Goal: Information Seeking & Learning: Learn about a topic

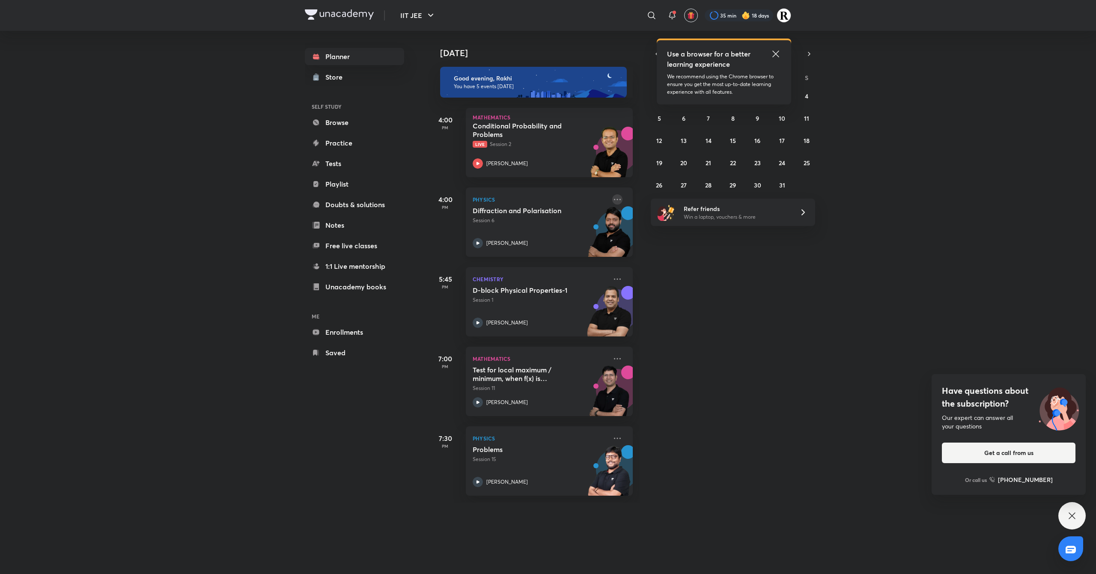
click at [612, 199] on icon at bounding box center [617, 199] width 10 height 10
click at [773, 275] on div "Today Good evening, Rakhi You have 5 events today 4:00 PM Mathematics Condition…" at bounding box center [761, 267] width 666 height 472
click at [778, 57] on icon at bounding box center [776, 54] width 10 height 10
click at [655, 55] on icon "button" at bounding box center [657, 54] width 7 height 8
click at [734, 160] on abbr "24" at bounding box center [733, 163] width 6 height 8
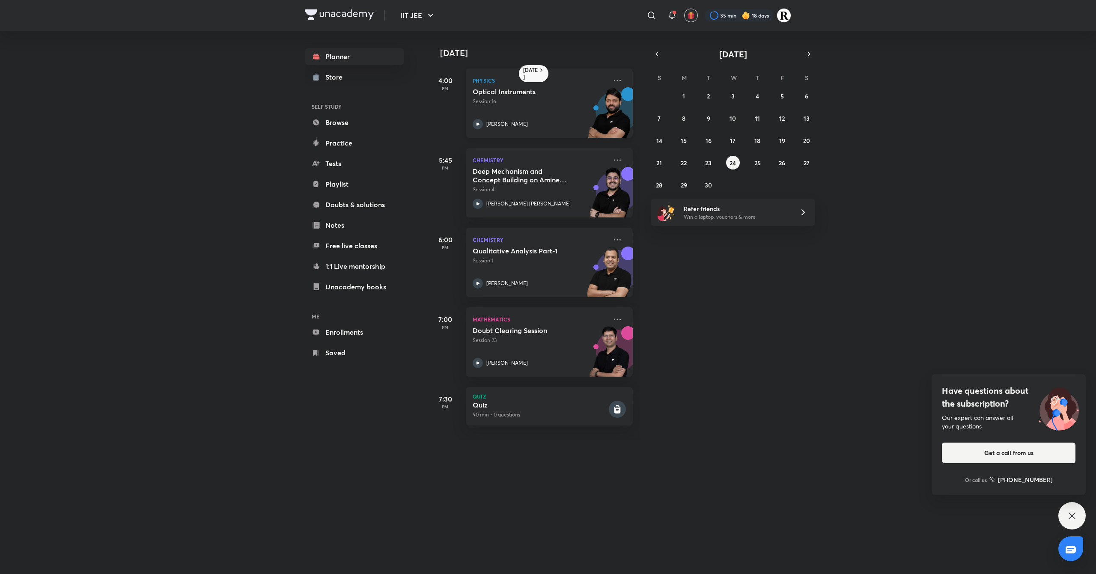
click at [613, 100] on img at bounding box center [609, 116] width 47 height 59
click at [612, 81] on icon at bounding box center [617, 80] width 10 height 10
click at [613, 83] on icon at bounding box center [617, 80] width 10 height 10
click at [660, 156] on p "Go to course page" at bounding box center [674, 159] width 59 height 9
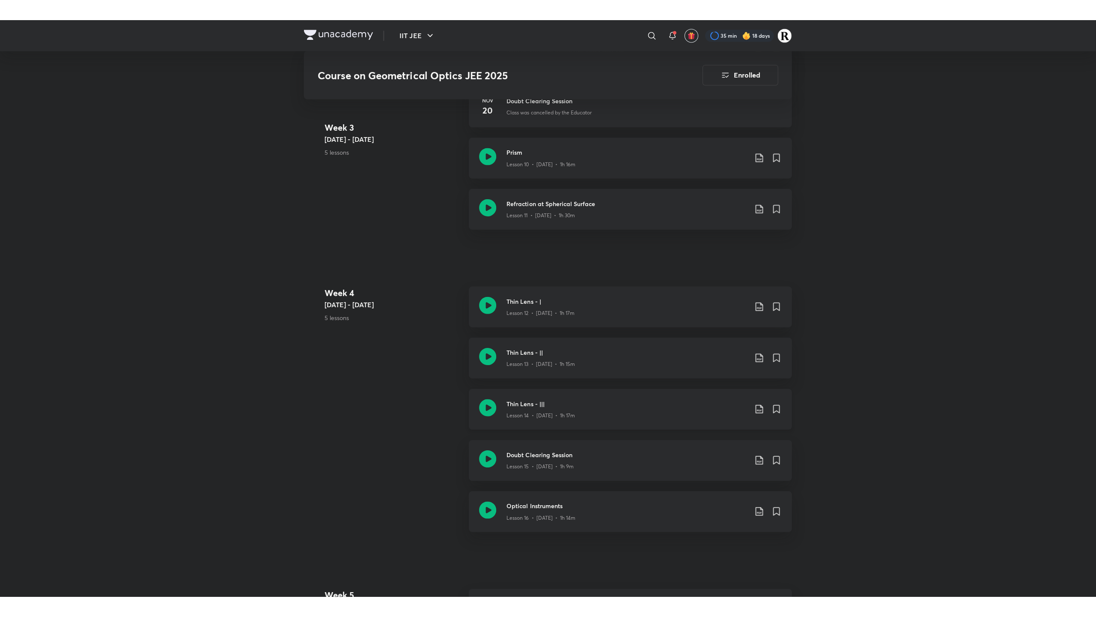
scroll to position [855, 0]
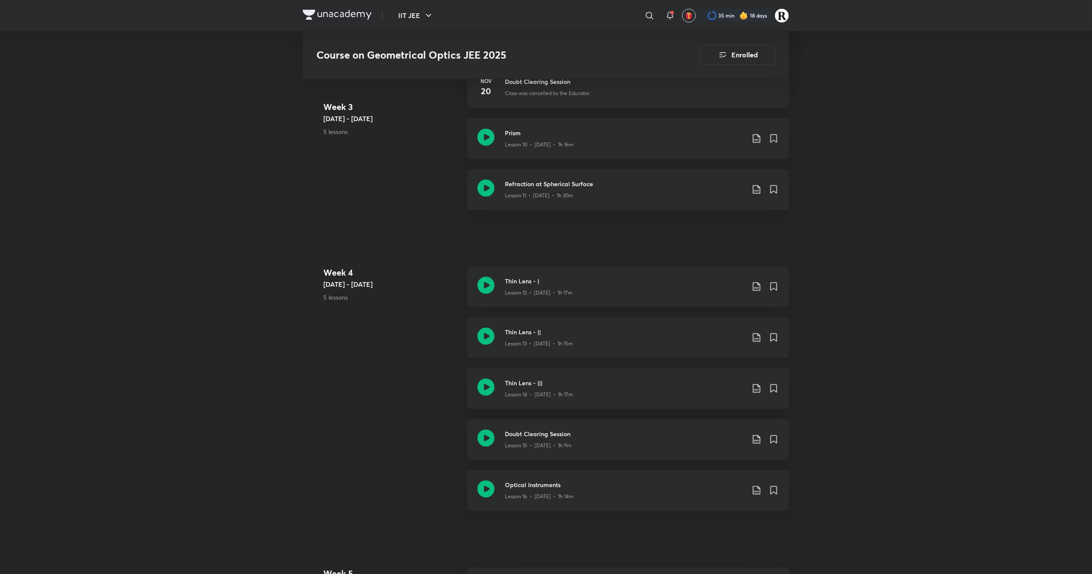
click at [483, 331] on icon at bounding box center [486, 336] width 17 height 17
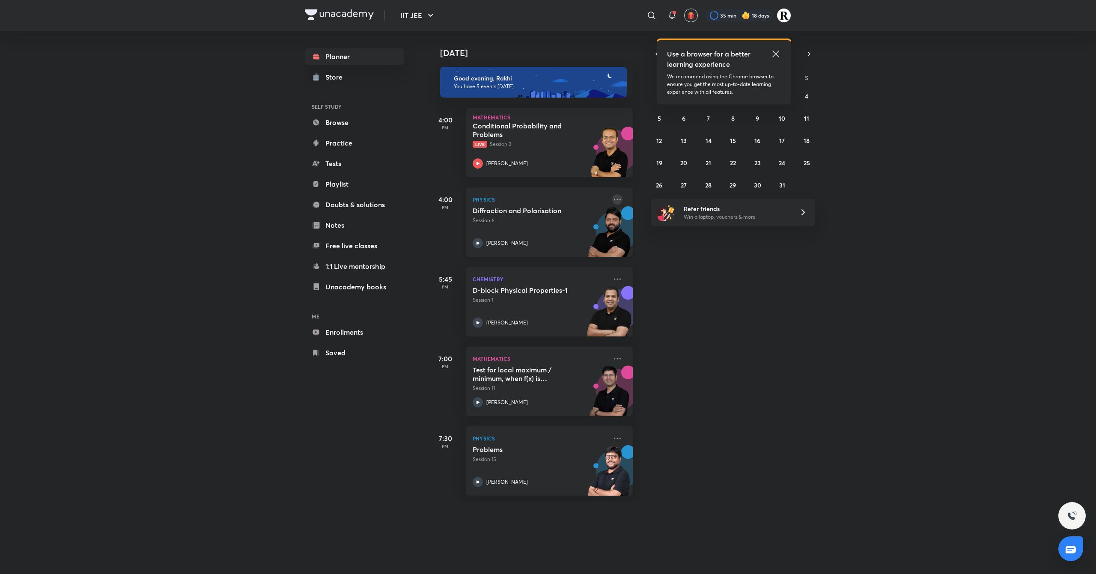
click at [612, 199] on icon at bounding box center [617, 199] width 10 height 10
click at [650, 273] on li "Go to course page" at bounding box center [669, 278] width 85 height 19
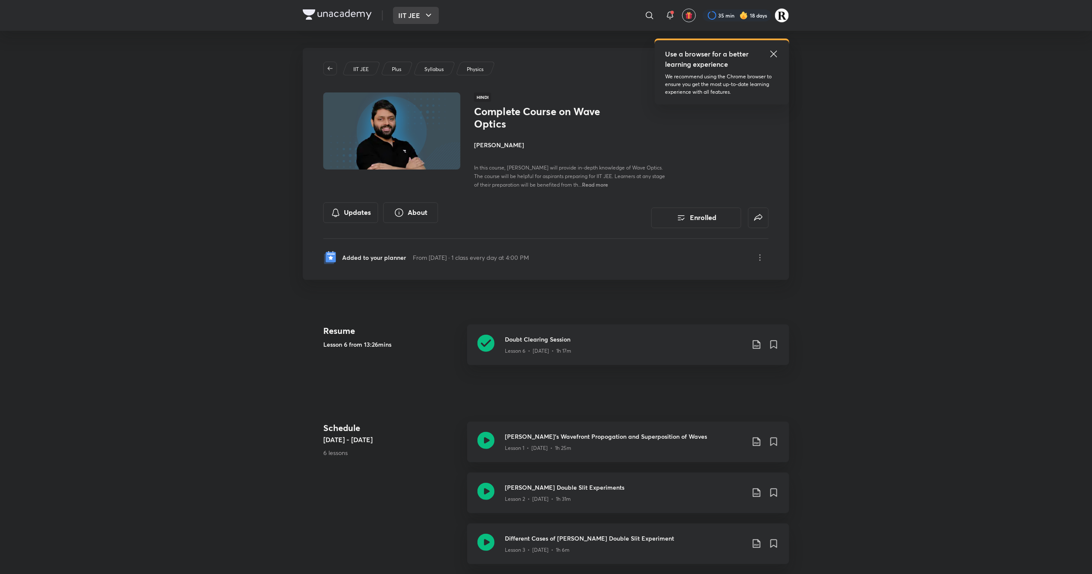
click at [417, 21] on button "IIT JEE" at bounding box center [416, 15] width 46 height 17
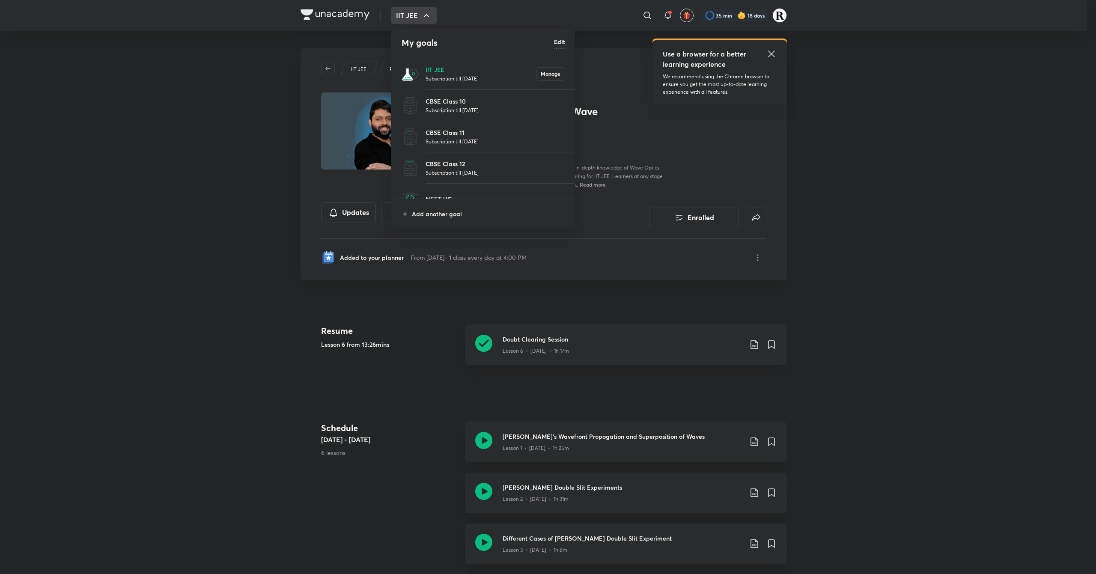
drag, startPoint x: 665, startPoint y: 117, endPoint x: 461, endPoint y: 72, distance: 208.3
click at [461, 72] on div "My goals Edit IIT JEE Subscription till [DATE] Manage CBSE Class 10 Subscriptio…" at bounding box center [548, 287] width 1096 height 574
click at [461, 72] on p "IIT JEE" at bounding box center [481, 69] width 111 height 9
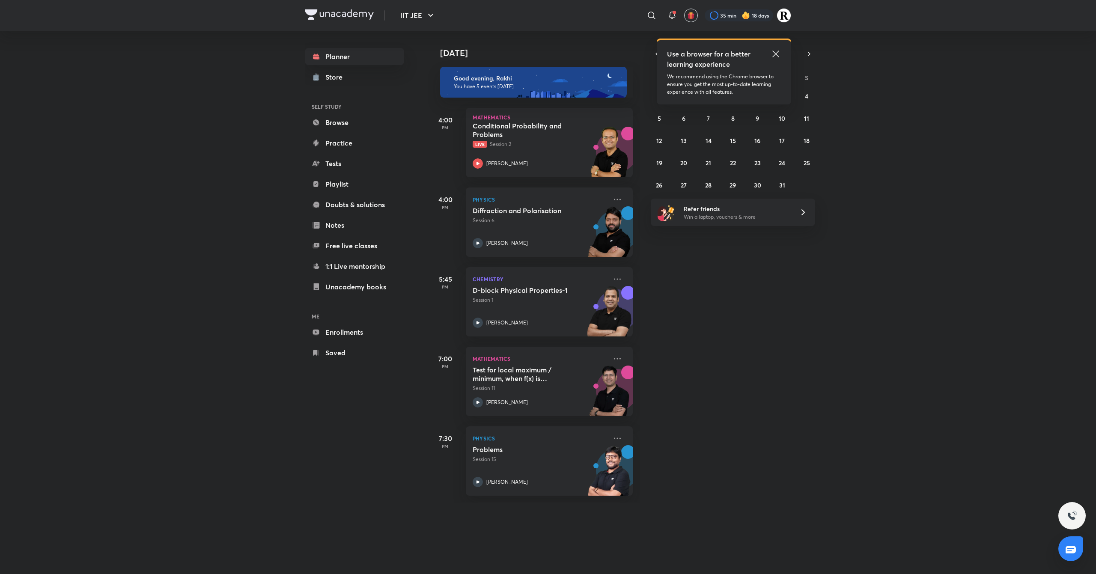
click at [774, 54] on icon at bounding box center [776, 54] width 10 height 10
click at [662, 57] on div "October 2025" at bounding box center [733, 54] width 164 height 12
click at [660, 57] on button "button" at bounding box center [657, 54] width 12 height 12
click at [763, 164] on button "25" at bounding box center [758, 163] width 14 height 14
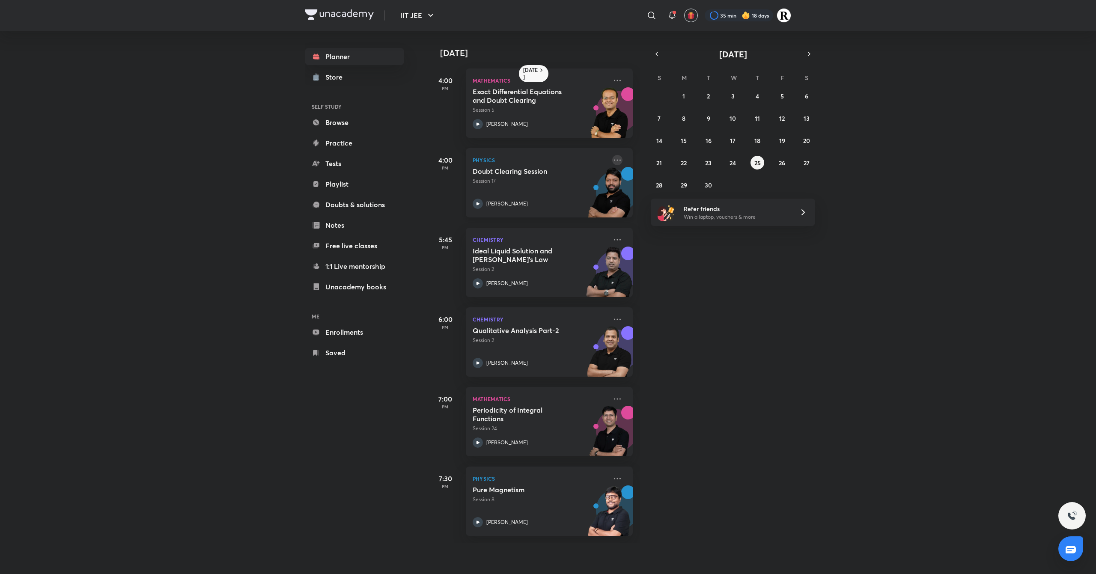
click at [613, 159] on icon at bounding box center [617, 160] width 10 height 10
click at [663, 237] on p "Go to course page" at bounding box center [674, 238] width 59 height 9
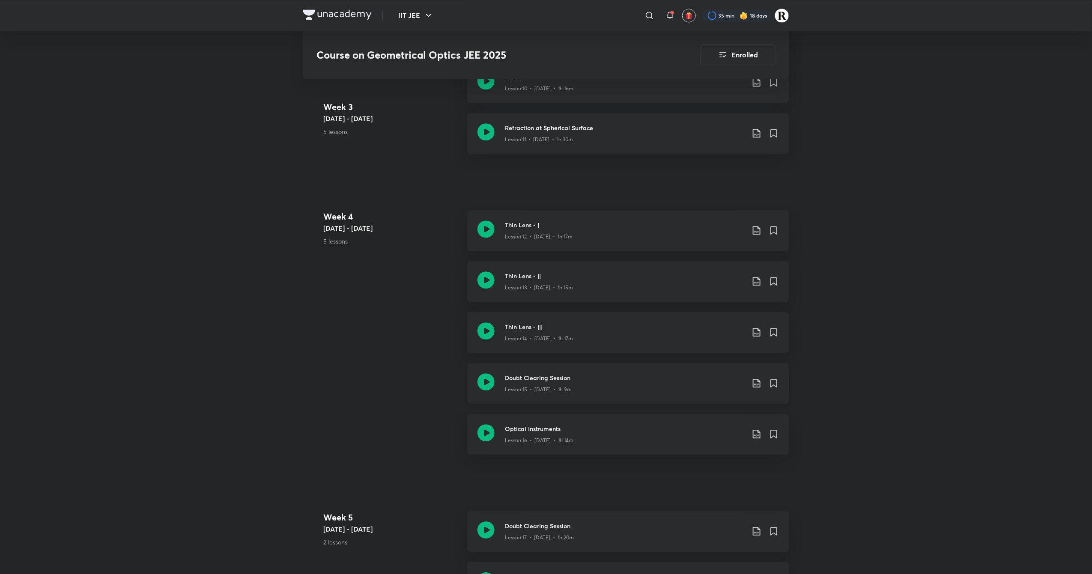
scroll to position [909, 0]
click at [485, 278] on icon at bounding box center [486, 282] width 17 height 17
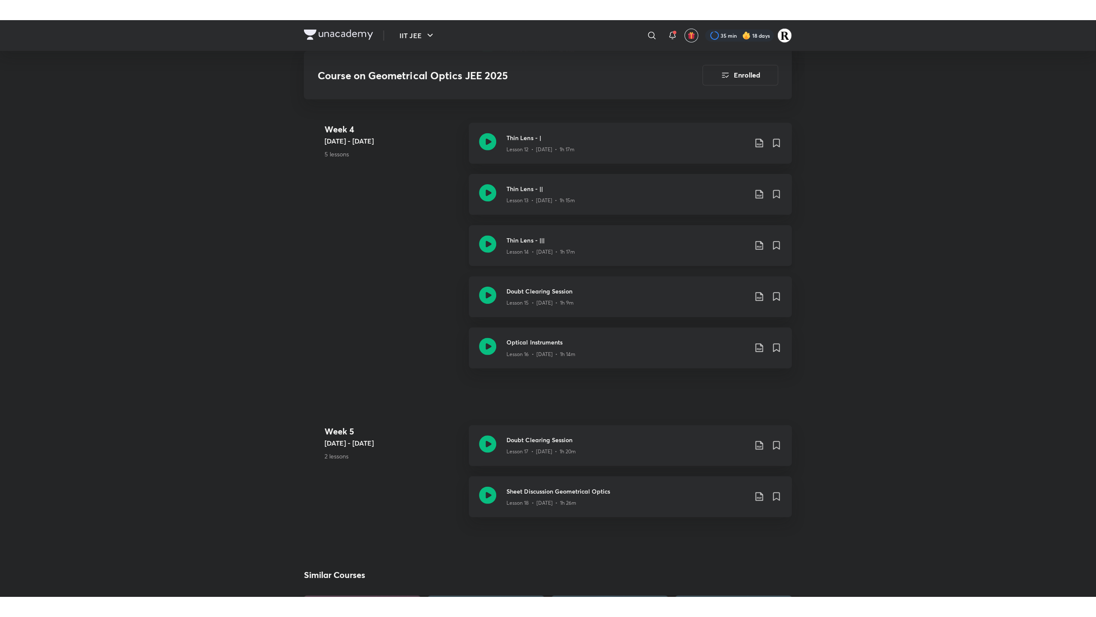
scroll to position [1015, 0]
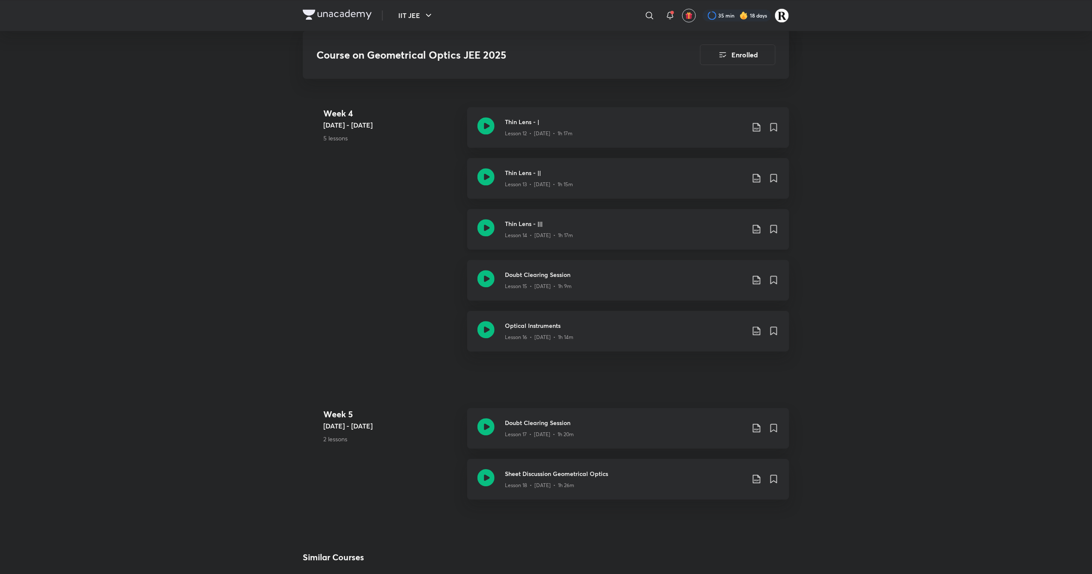
click at [484, 225] on icon at bounding box center [486, 227] width 17 height 17
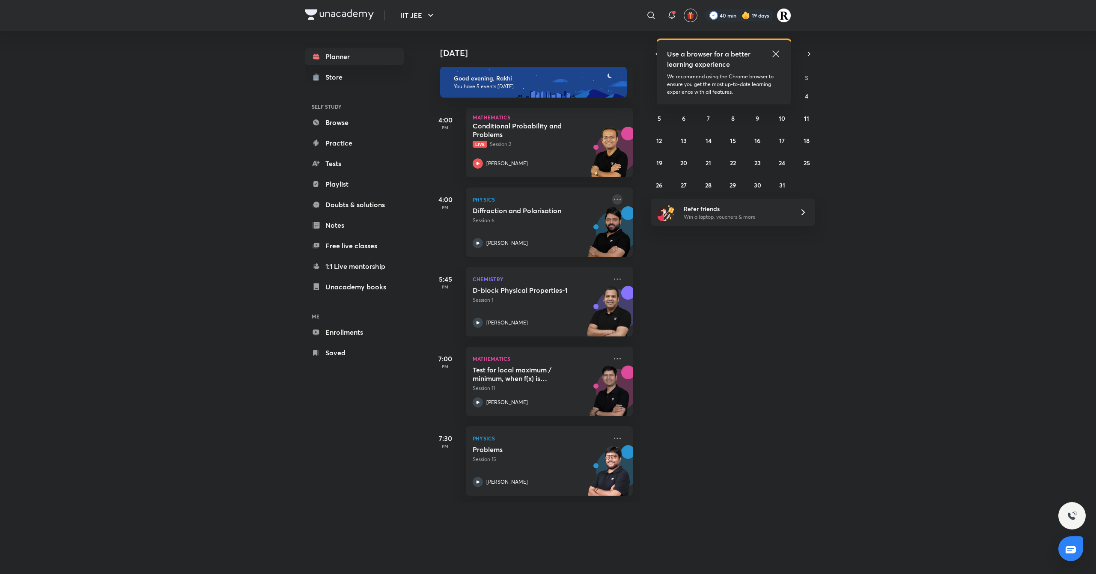
click at [612, 201] on icon at bounding box center [617, 199] width 10 height 10
click at [663, 282] on p "Go to course page" at bounding box center [674, 278] width 59 height 9
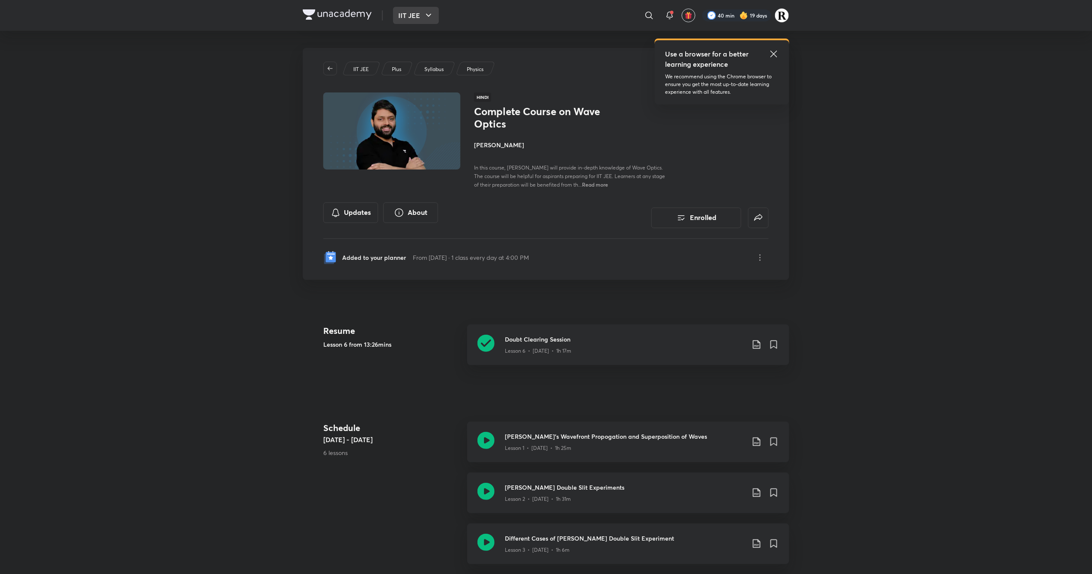
click at [421, 19] on button "IIT JEE" at bounding box center [416, 15] width 46 height 17
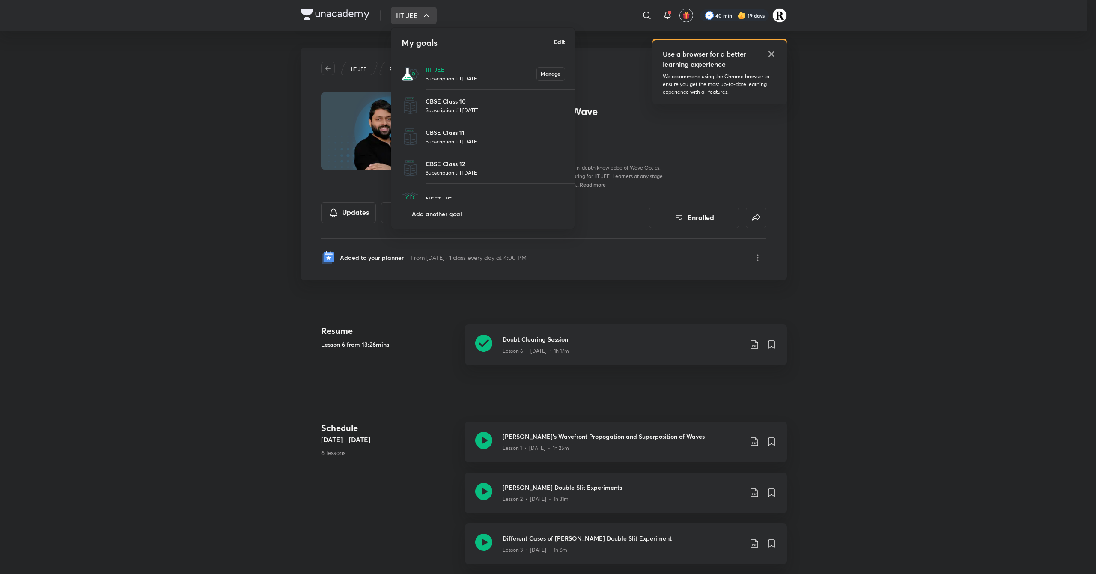
click at [440, 75] on p "Subscription till [DATE]" at bounding box center [481, 78] width 111 height 9
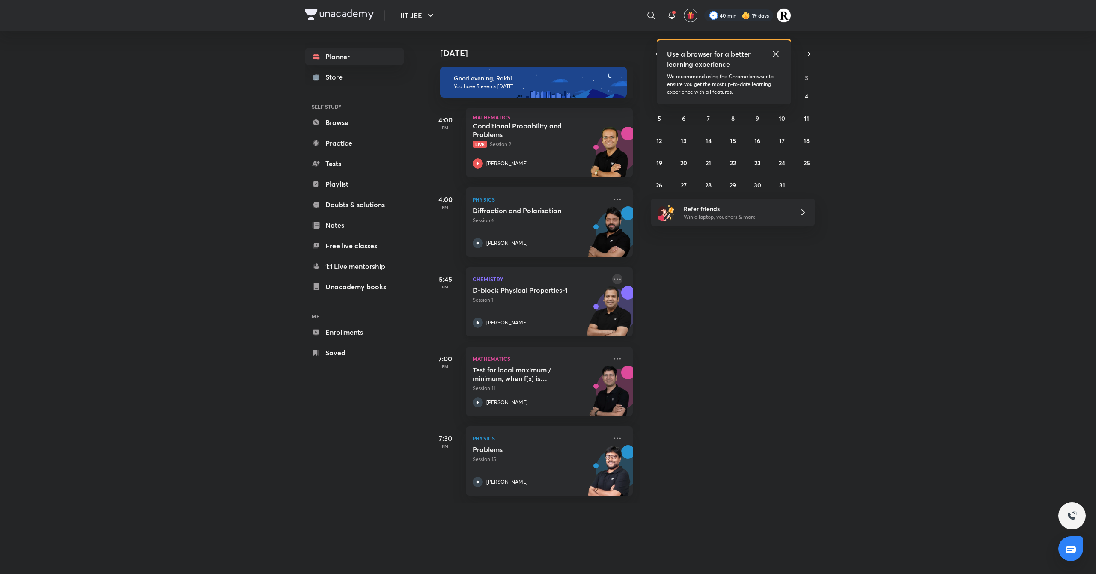
click at [612, 278] on icon at bounding box center [617, 279] width 10 height 10
click at [642, 305] on li "Go to course page" at bounding box center [669, 299] width 85 height 19
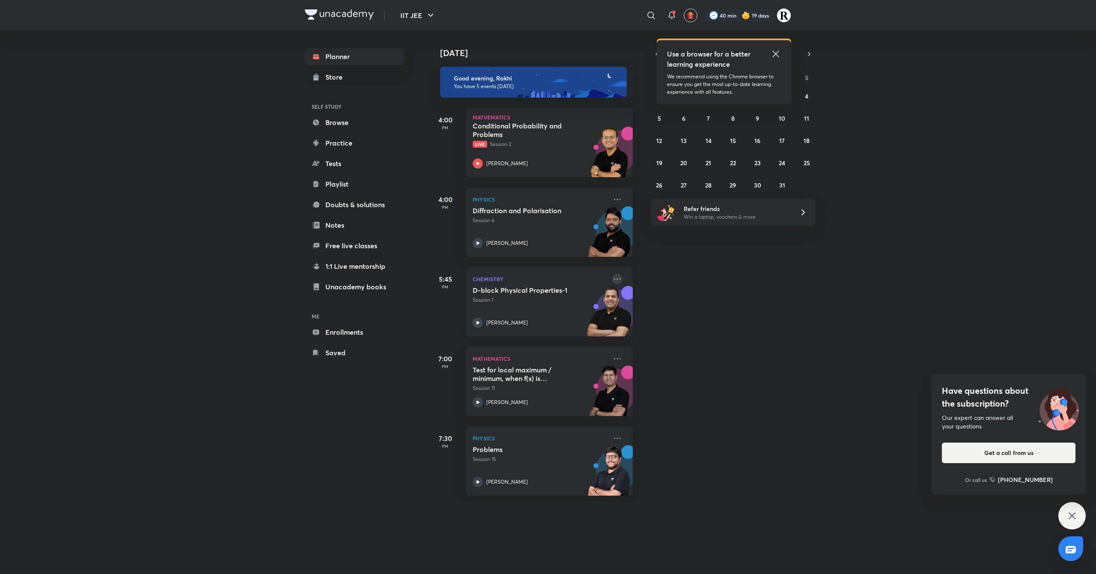
click at [614, 279] on icon at bounding box center [617, 278] width 7 height 1
click at [650, 294] on li "Go to course page" at bounding box center [669, 299] width 85 height 19
click at [612, 280] on icon at bounding box center [617, 279] width 10 height 10
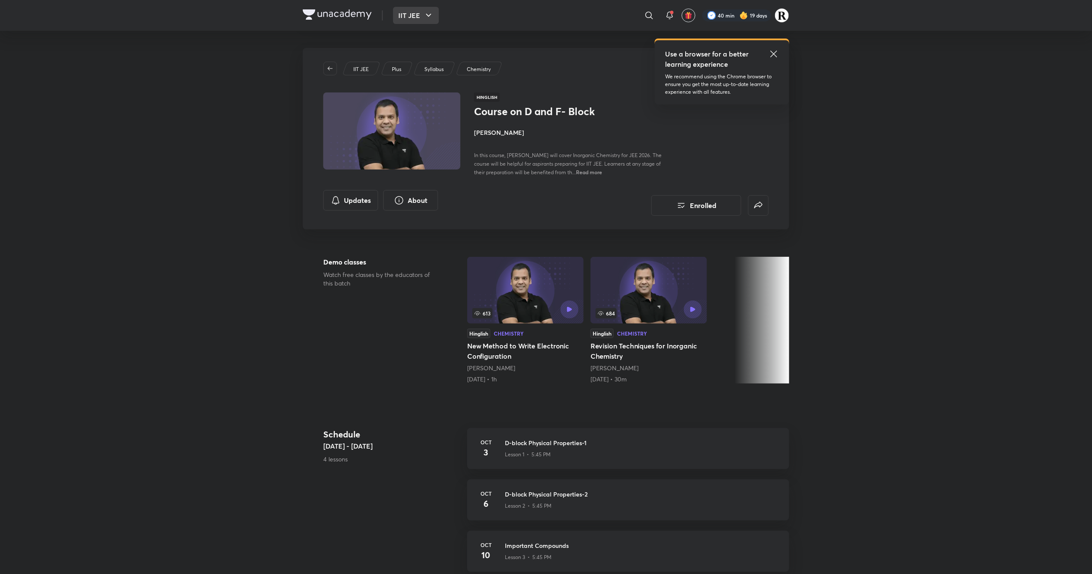
click at [418, 14] on button "IIT JEE" at bounding box center [416, 15] width 46 height 17
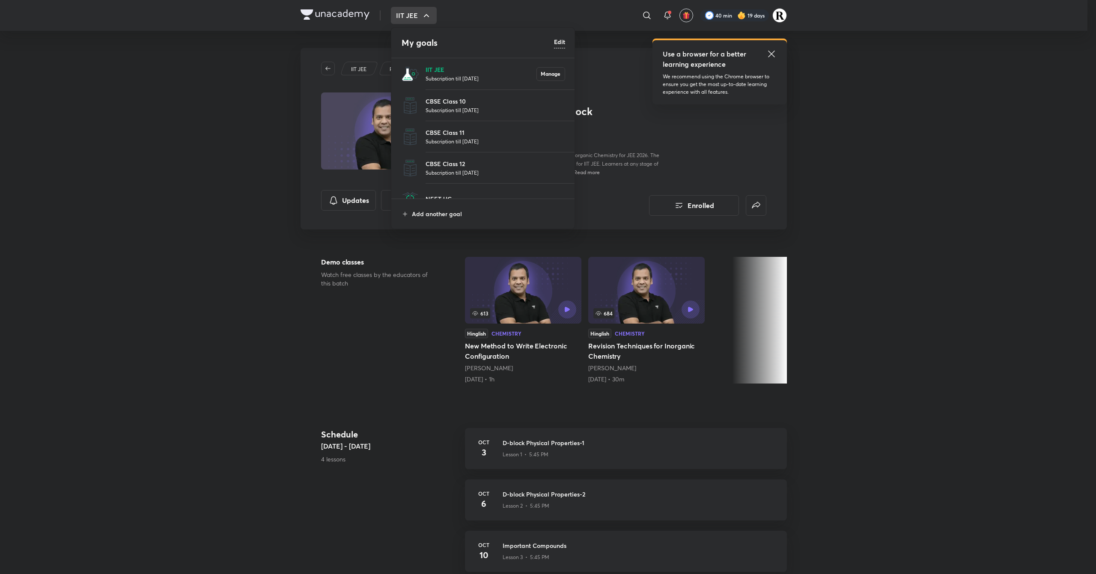
click at [431, 69] on p "IIT JEE" at bounding box center [481, 69] width 111 height 9
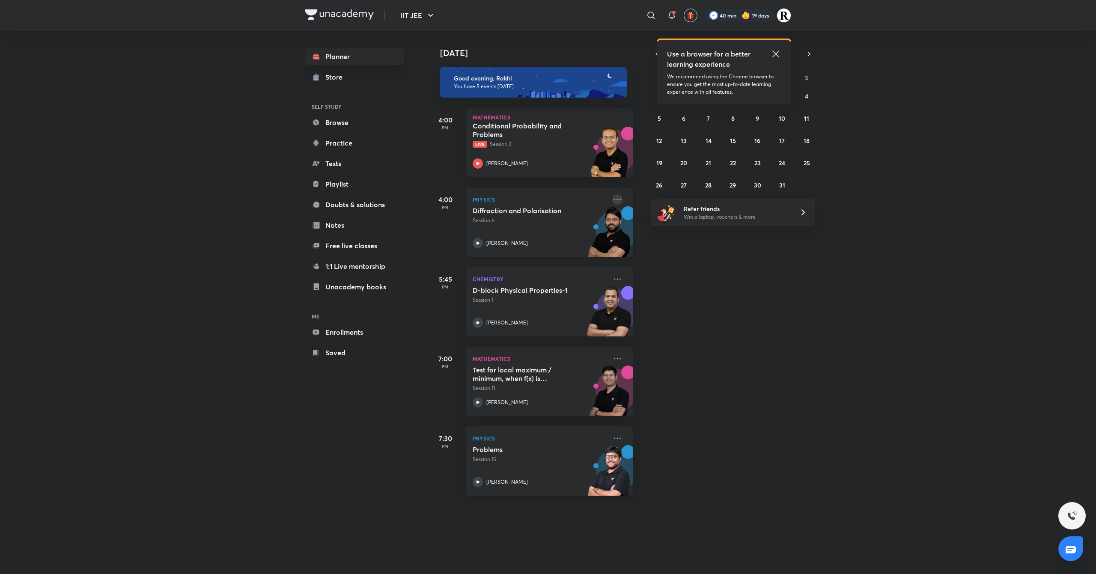
click at [612, 197] on icon at bounding box center [617, 199] width 10 height 10
click at [778, 296] on div "[DATE] Good evening, Rakhi You have 5 events [DATE] 4:00 PM Mathematics Conditi…" at bounding box center [761, 267] width 666 height 472
click at [778, 54] on icon at bounding box center [776, 54] width 10 height 10
click at [656, 55] on icon "button" at bounding box center [657, 54] width 7 height 8
click at [730, 163] on abbr "24" at bounding box center [733, 163] width 6 height 8
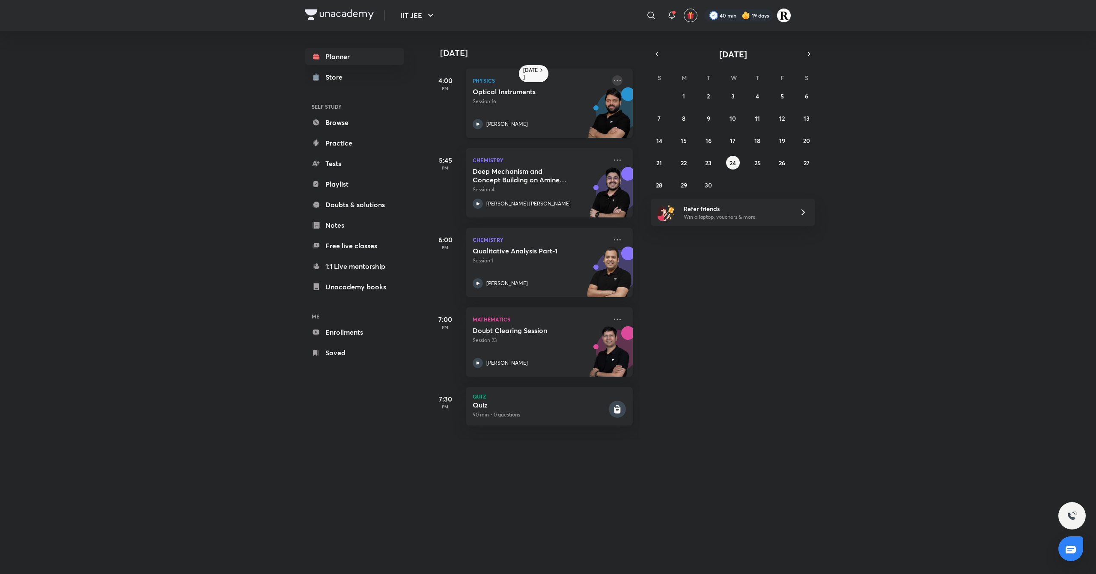
click at [612, 78] on icon at bounding box center [617, 80] width 10 height 10
click at [657, 156] on p "Go to course page" at bounding box center [674, 159] width 59 height 9
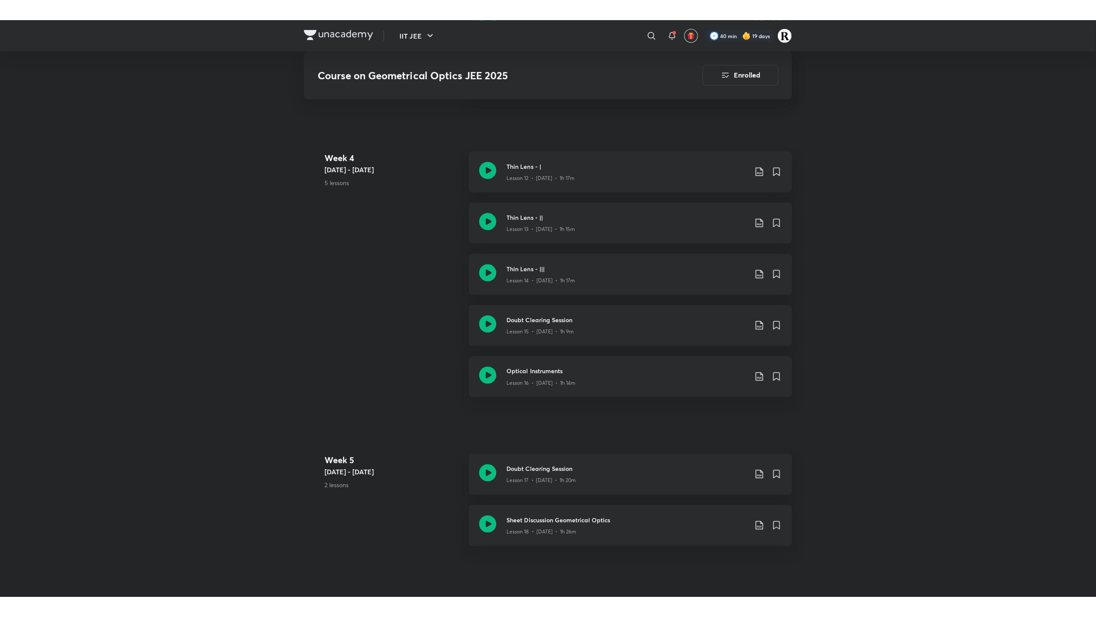
scroll to position [991, 0]
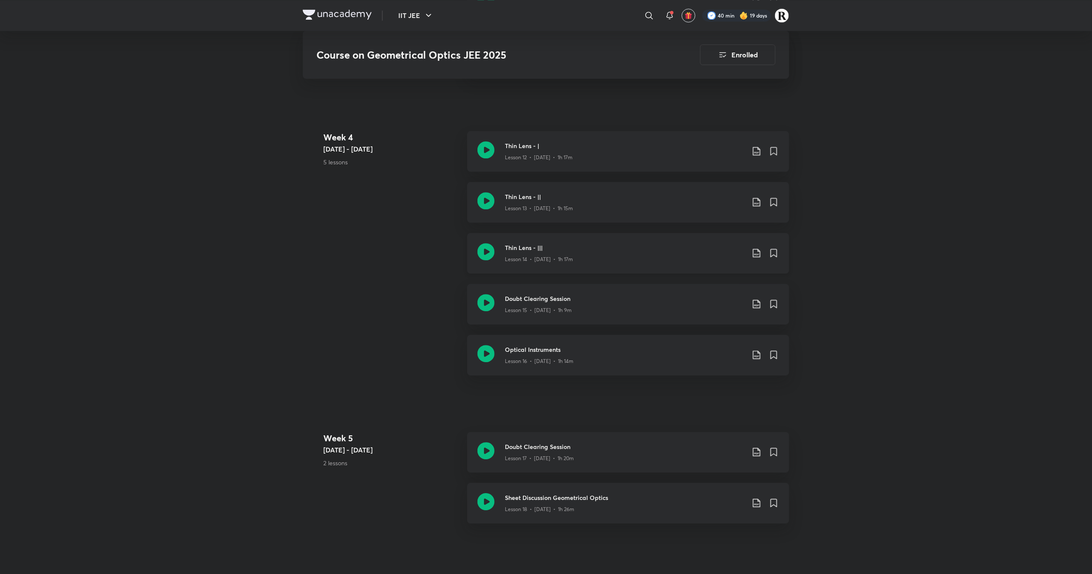
click at [481, 243] on icon at bounding box center [486, 251] width 17 height 17
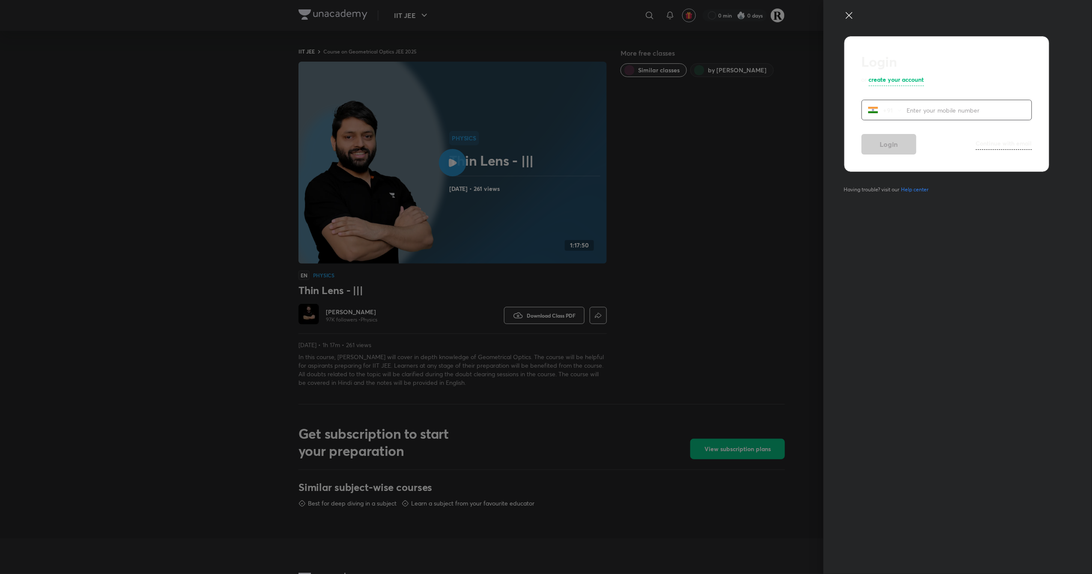
click at [851, 16] on icon at bounding box center [849, 15] width 6 height 6
